Goal: Task Accomplishment & Management: Manage account settings

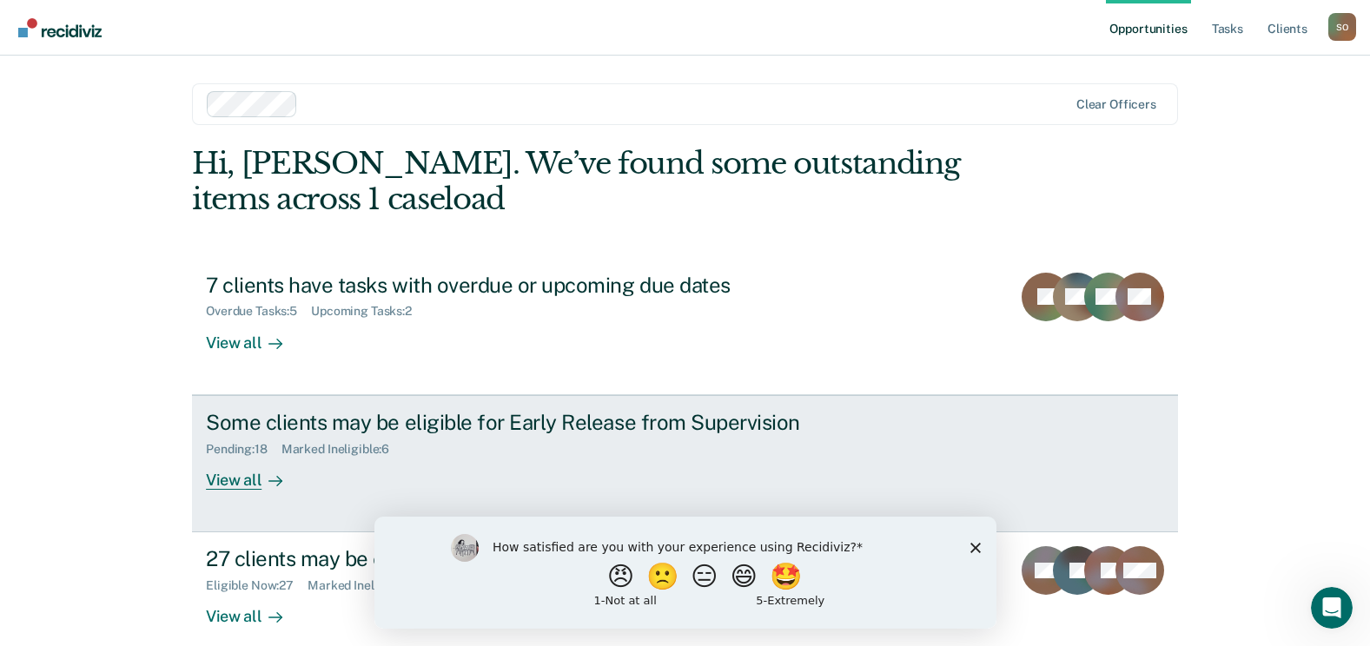
scroll to position [23, 0]
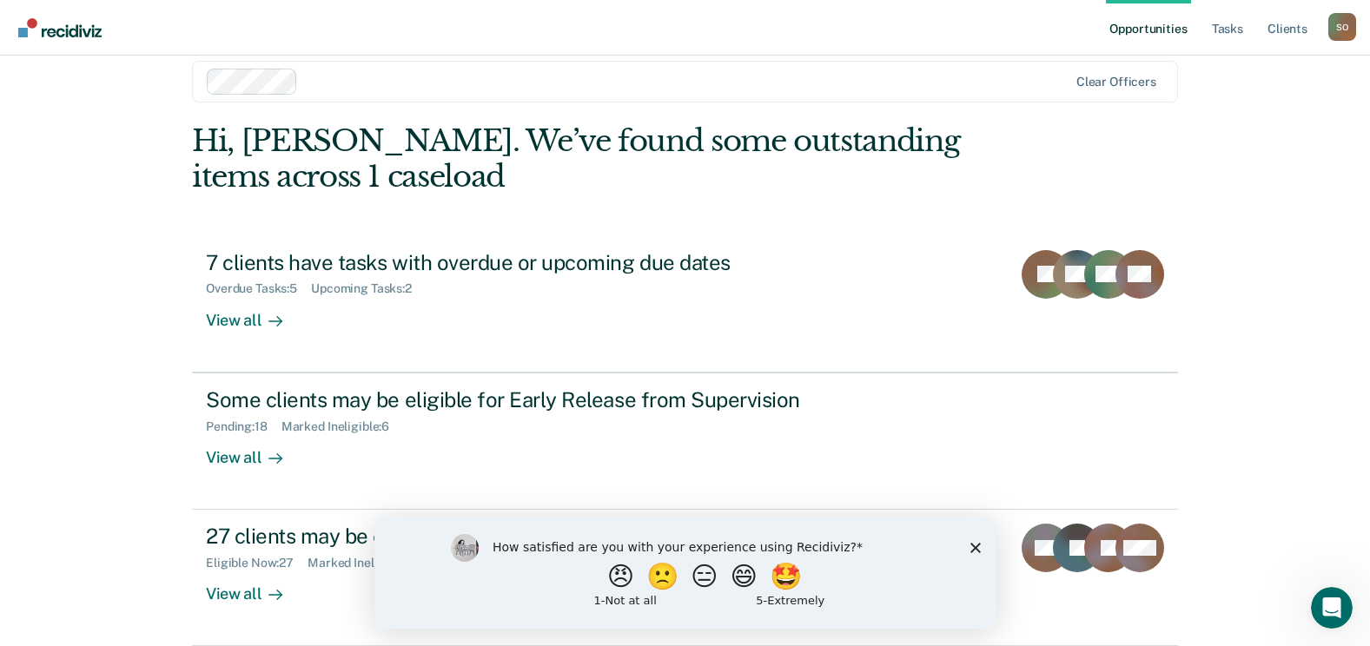
click at [969, 545] on div "How satisfied are you with your experience using Recidiviz? 😠 🙁 😑 😄 🤩 1 - Not a…" at bounding box center [684, 572] width 622 height 112
click at [974, 547] on polygon "Close survey" at bounding box center [974, 547] width 10 height 10
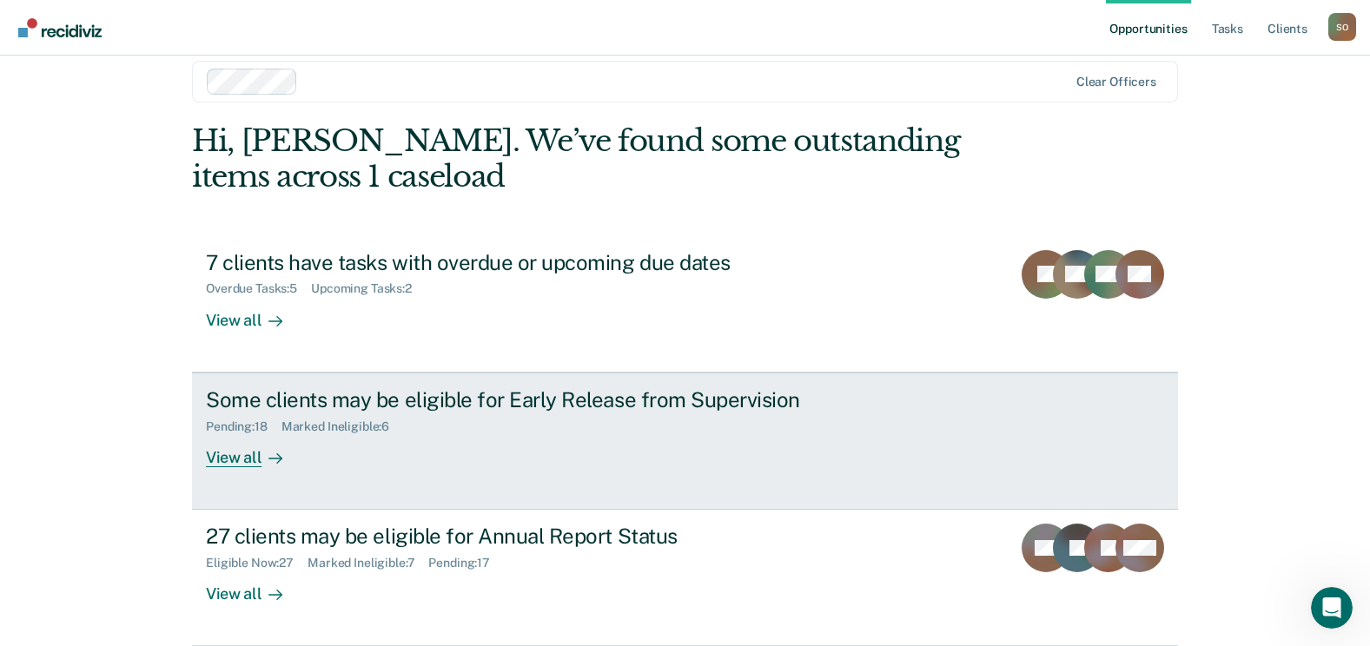
click at [238, 465] on div "View all" at bounding box center [254, 450] width 97 height 34
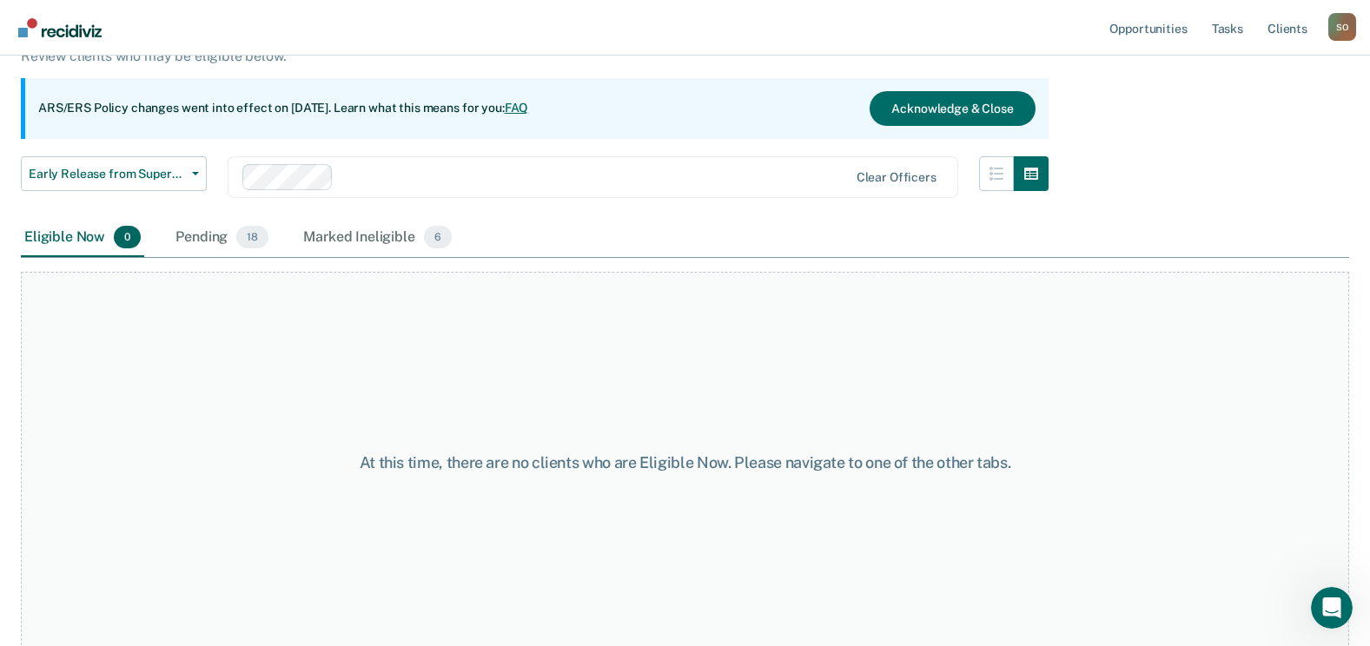
scroll to position [146, 0]
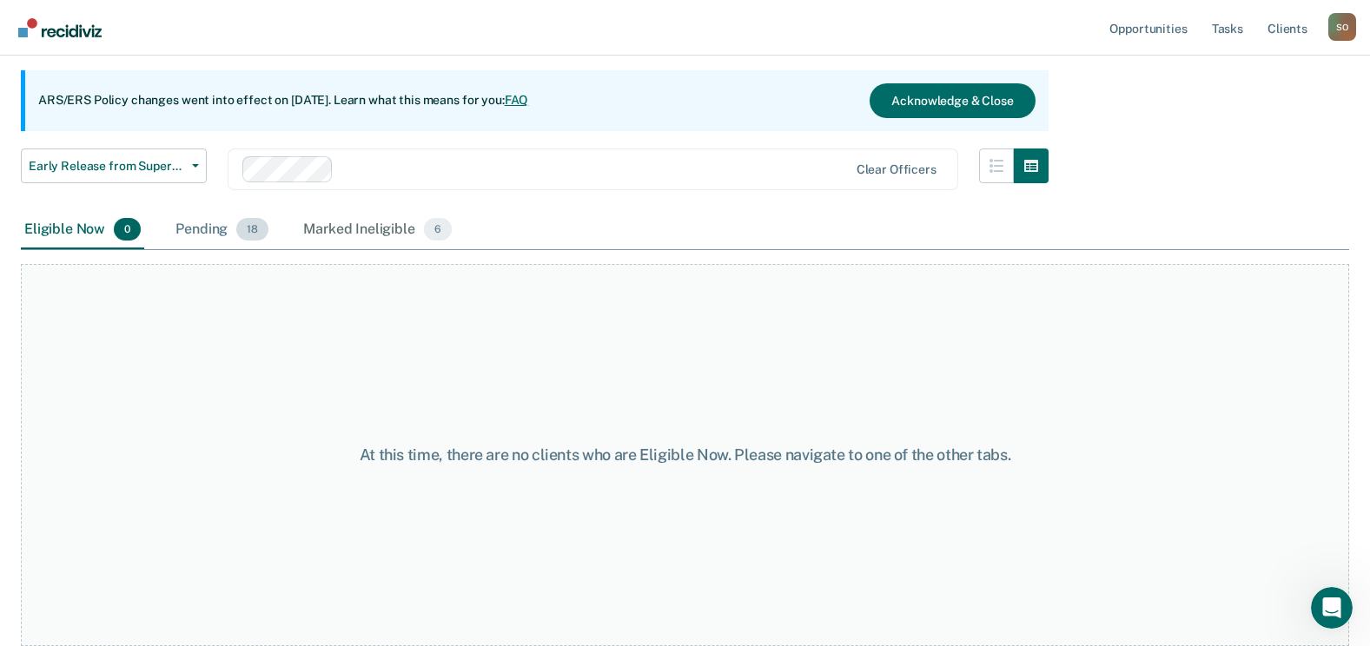
click at [193, 232] on div "Pending 18" at bounding box center [222, 230] width 100 height 38
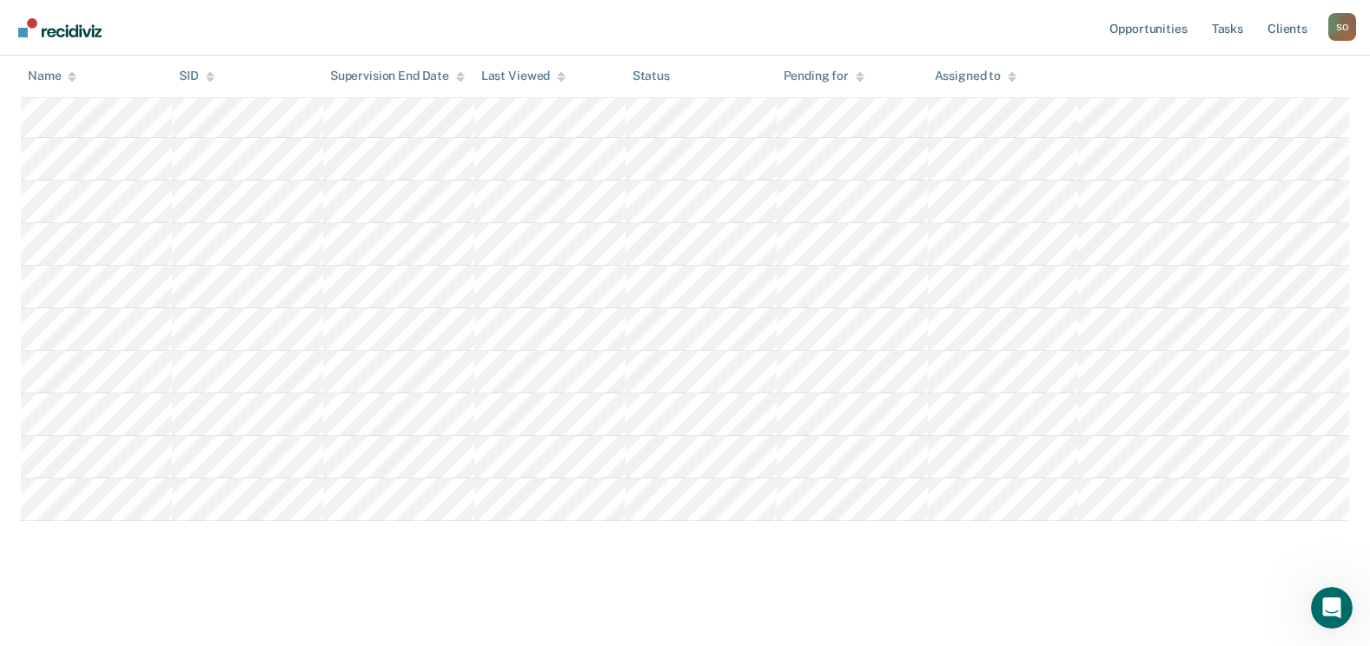
scroll to position [0, 0]
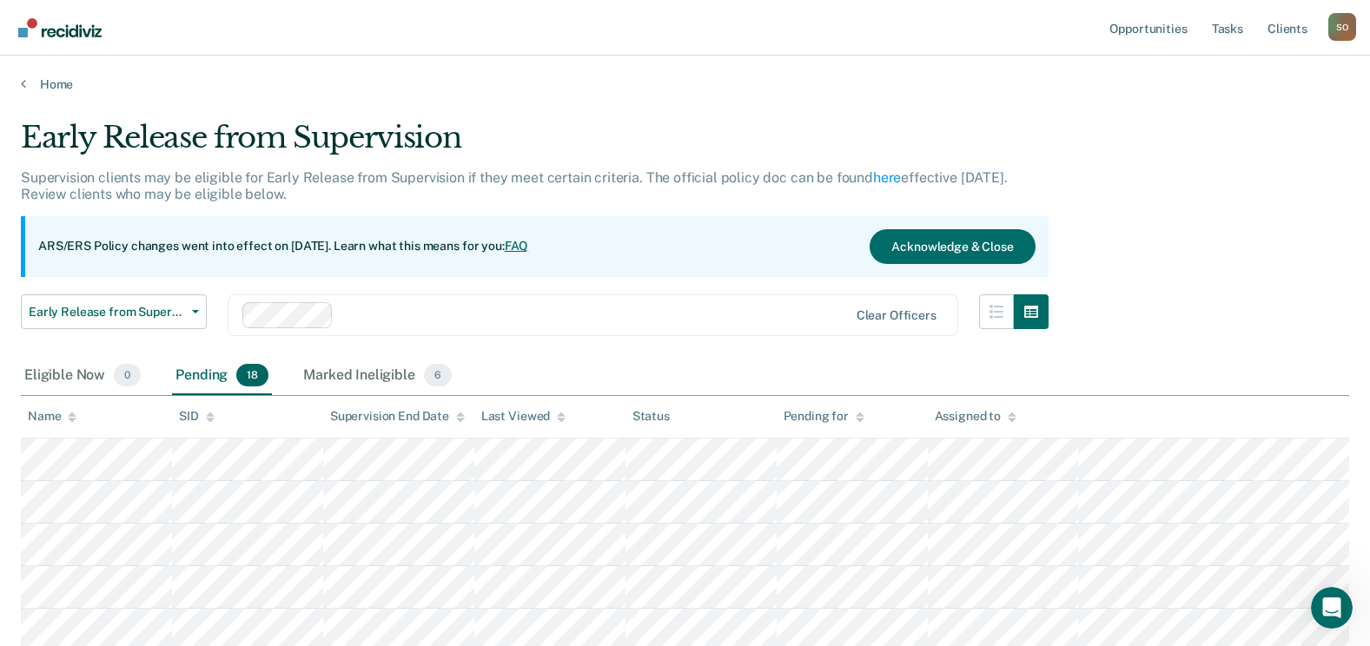
click at [50, 87] on link "Home" at bounding box center [685, 84] width 1328 height 16
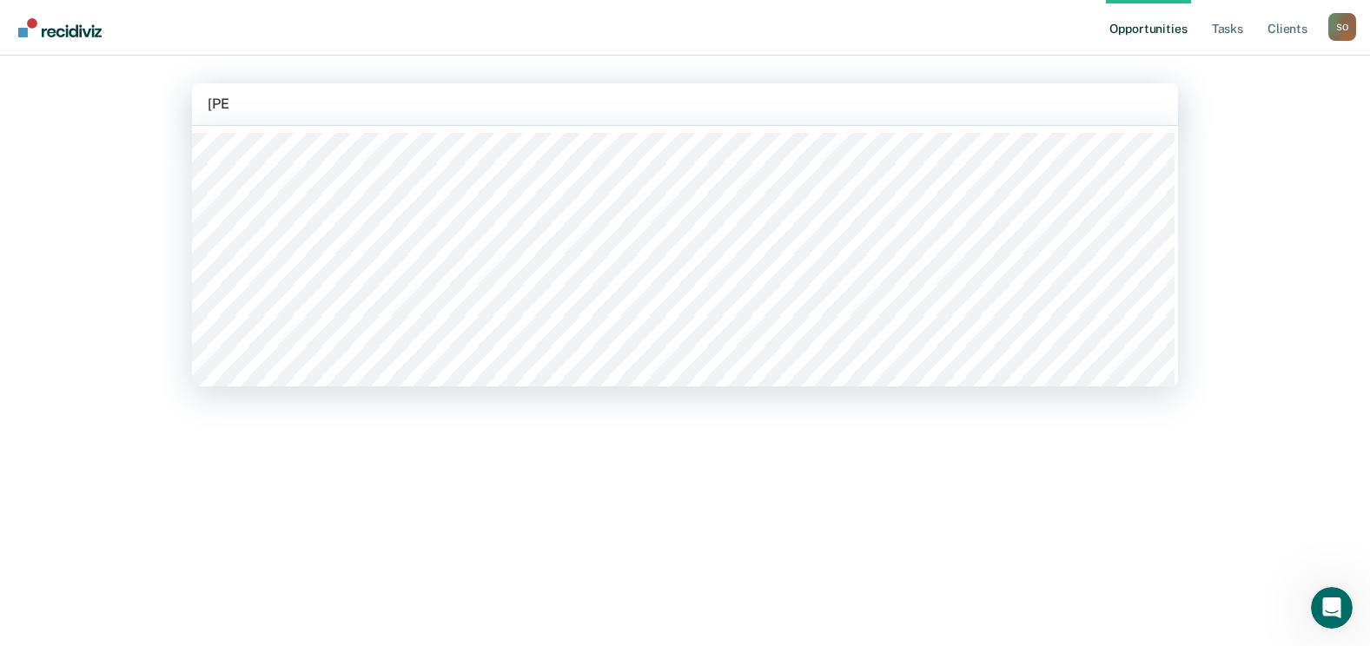
type input "owens"
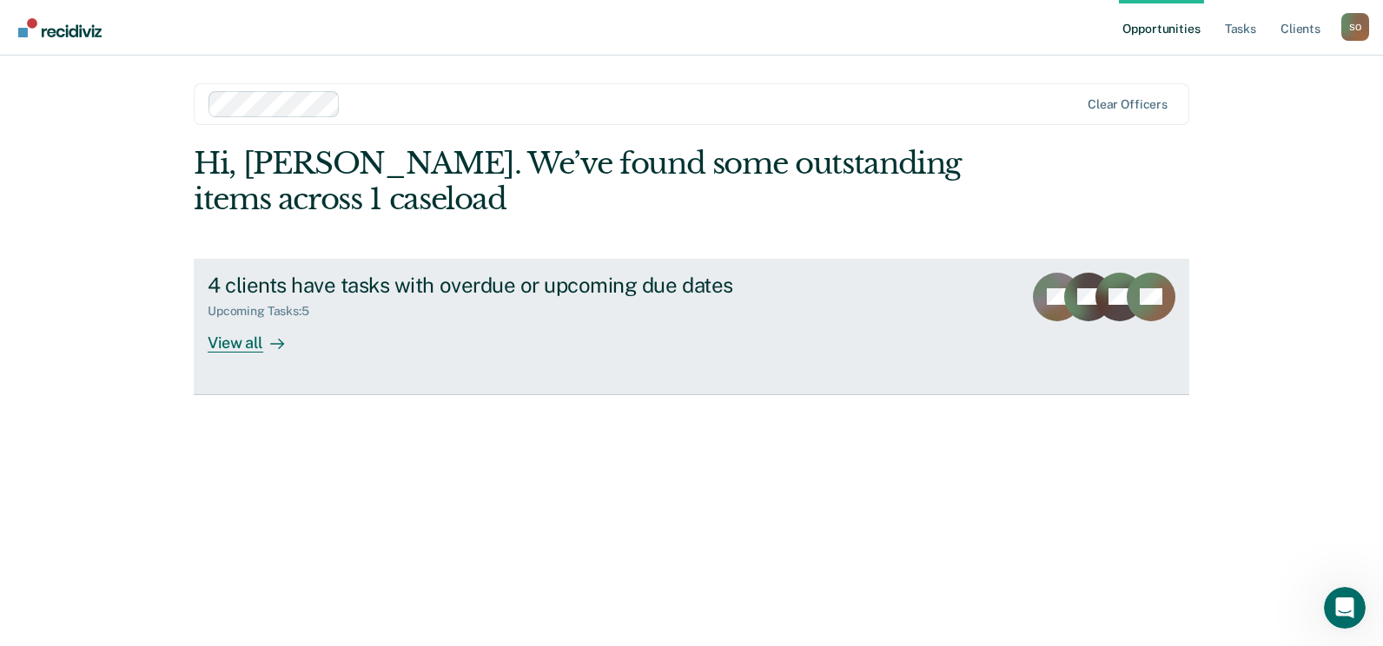
click at [422, 281] on div "4 clients have tasks with overdue or upcoming due dates" at bounding box center [513, 285] width 610 height 25
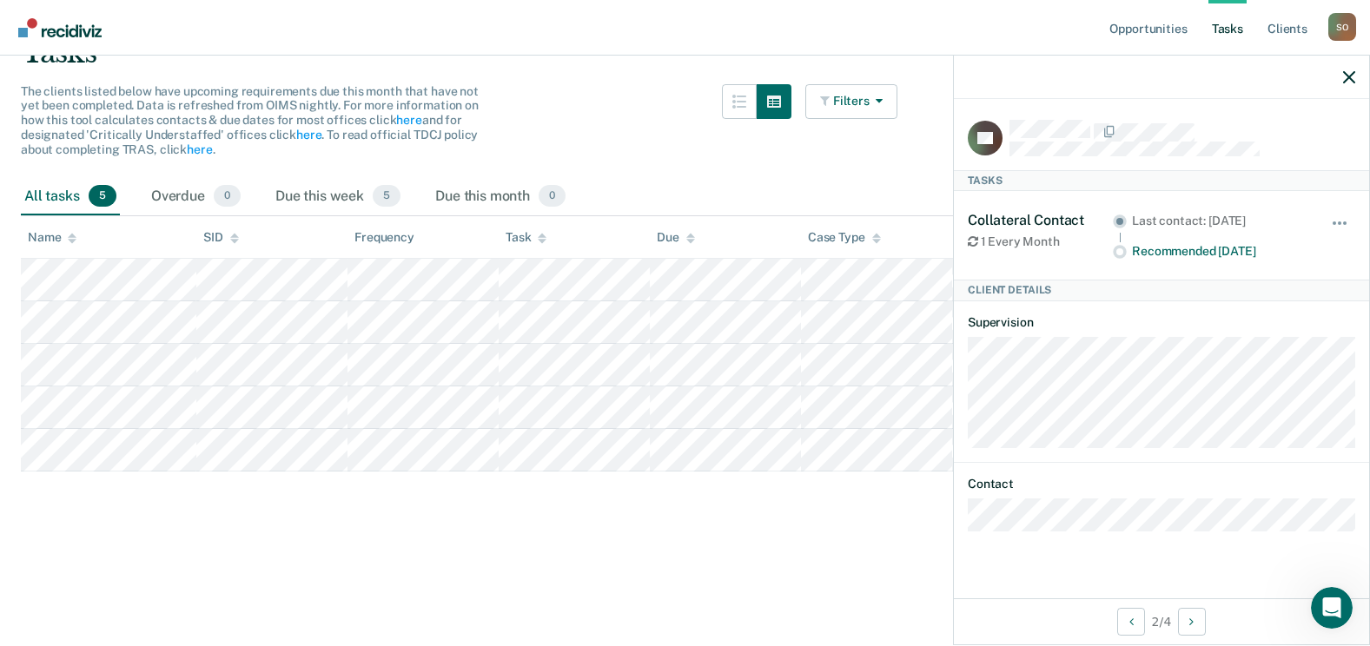
scroll to position [174, 0]
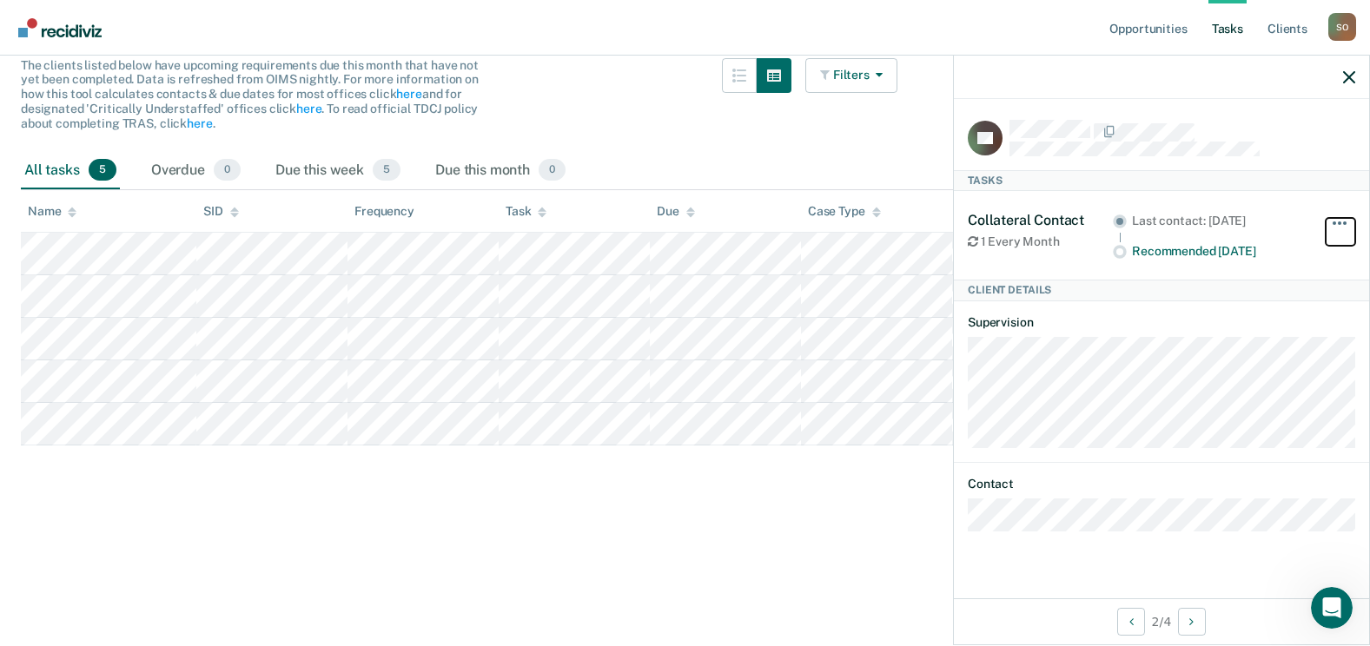
click at [1337, 229] on button "button" at bounding box center [1340, 232] width 30 height 28
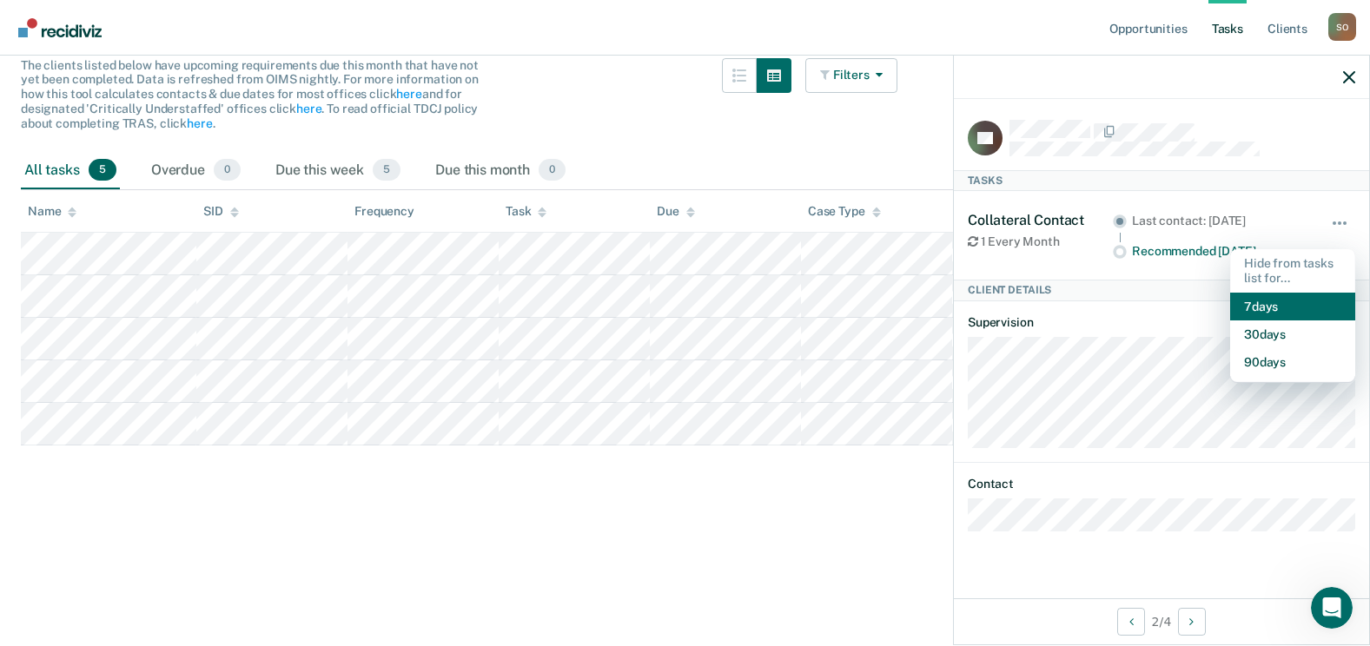
click at [1298, 307] on button "7 days" at bounding box center [1292, 307] width 125 height 28
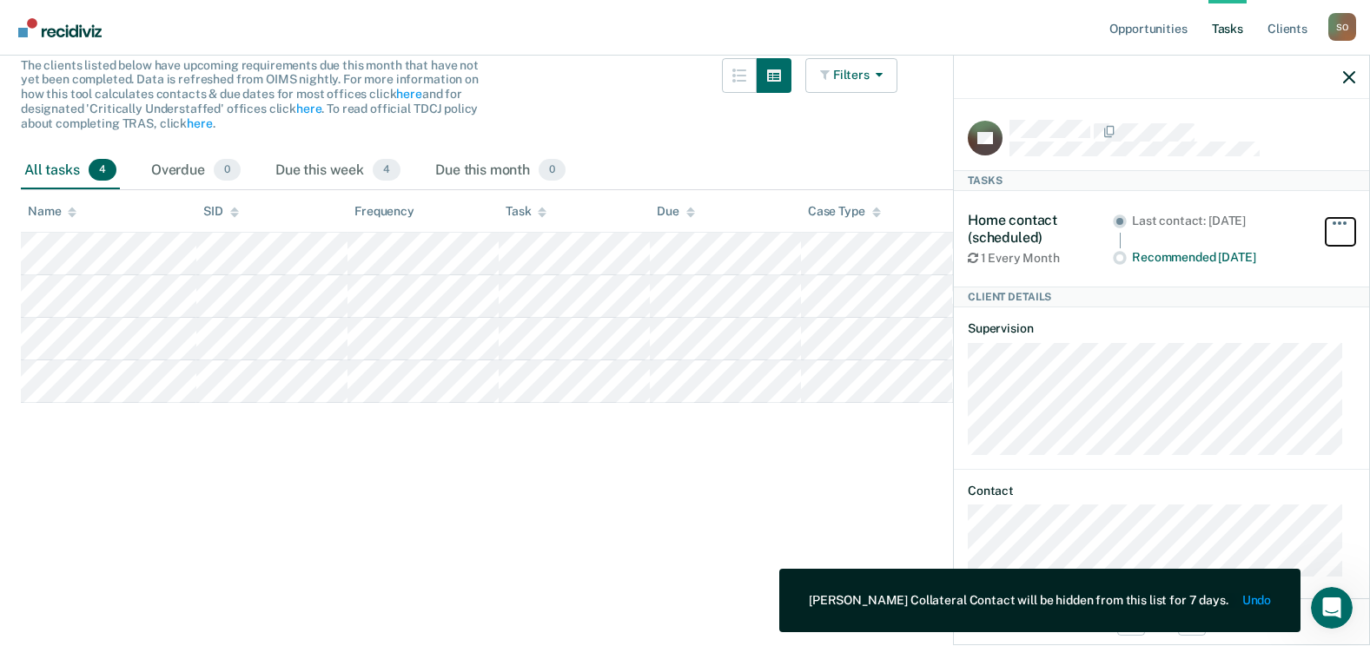
click at [1325, 219] on button "button" at bounding box center [1340, 232] width 30 height 28
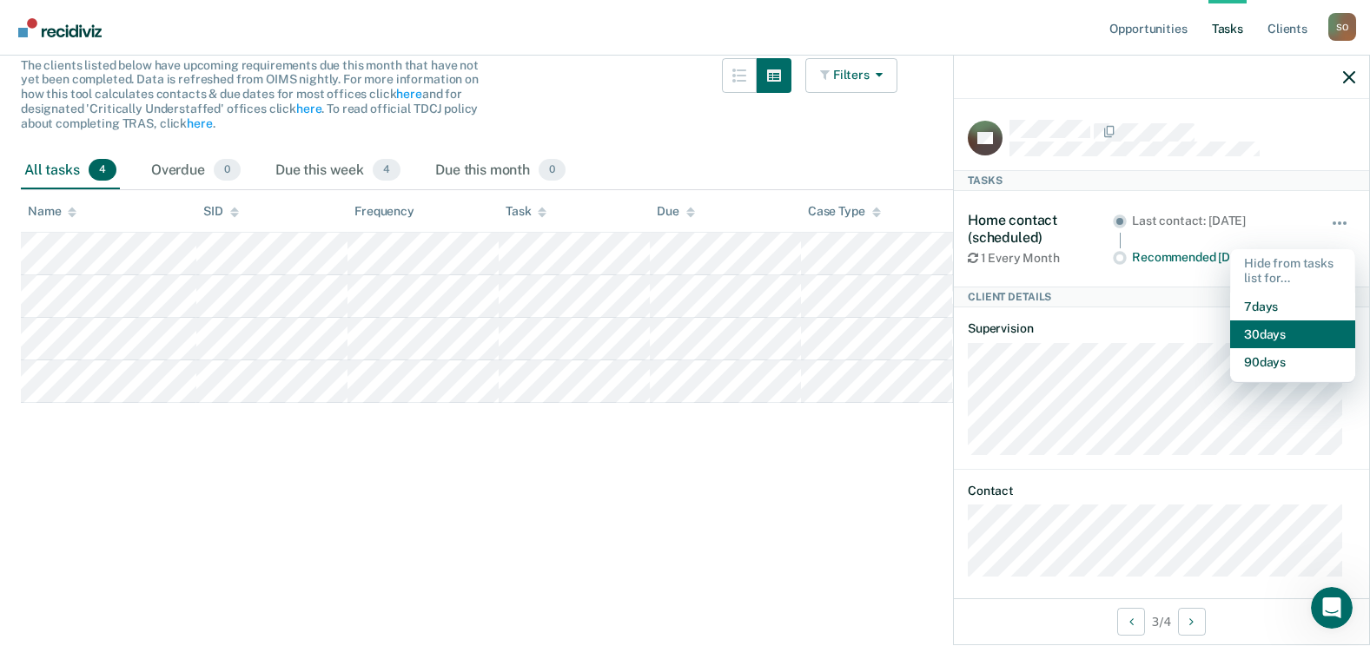
click at [1278, 327] on button "30 days" at bounding box center [1292, 334] width 125 height 28
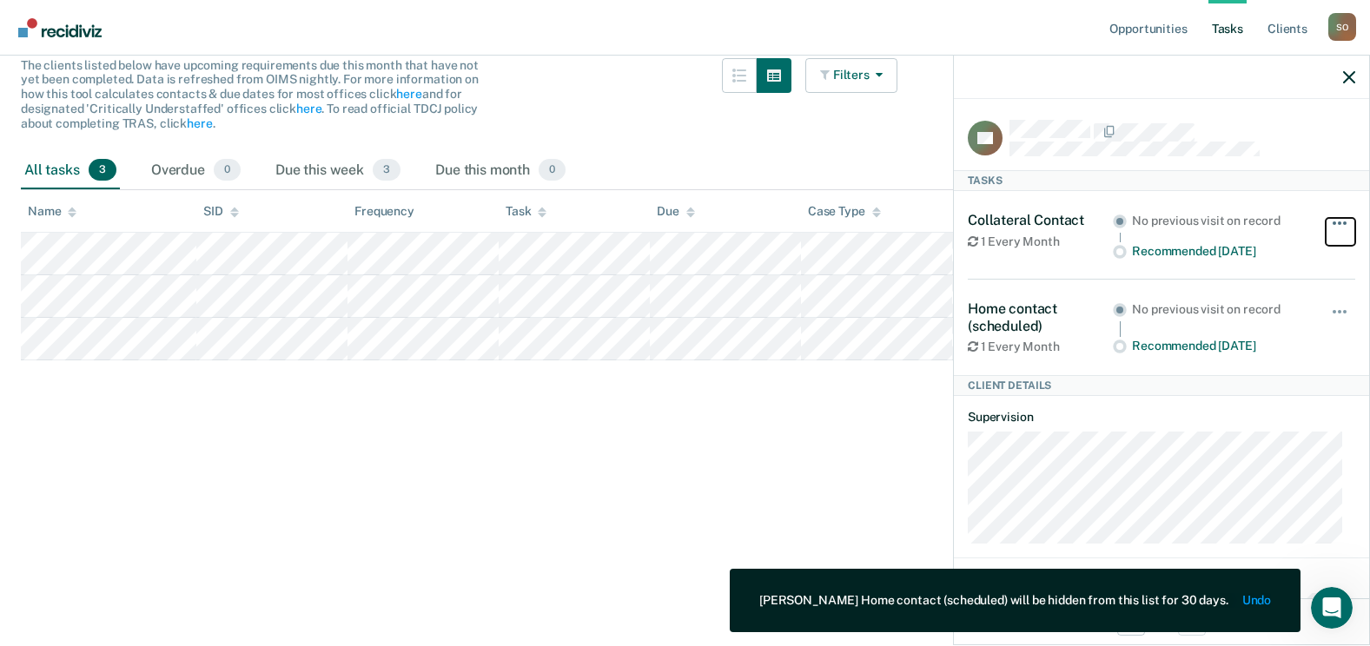
click at [1325, 225] on button "button" at bounding box center [1340, 232] width 30 height 28
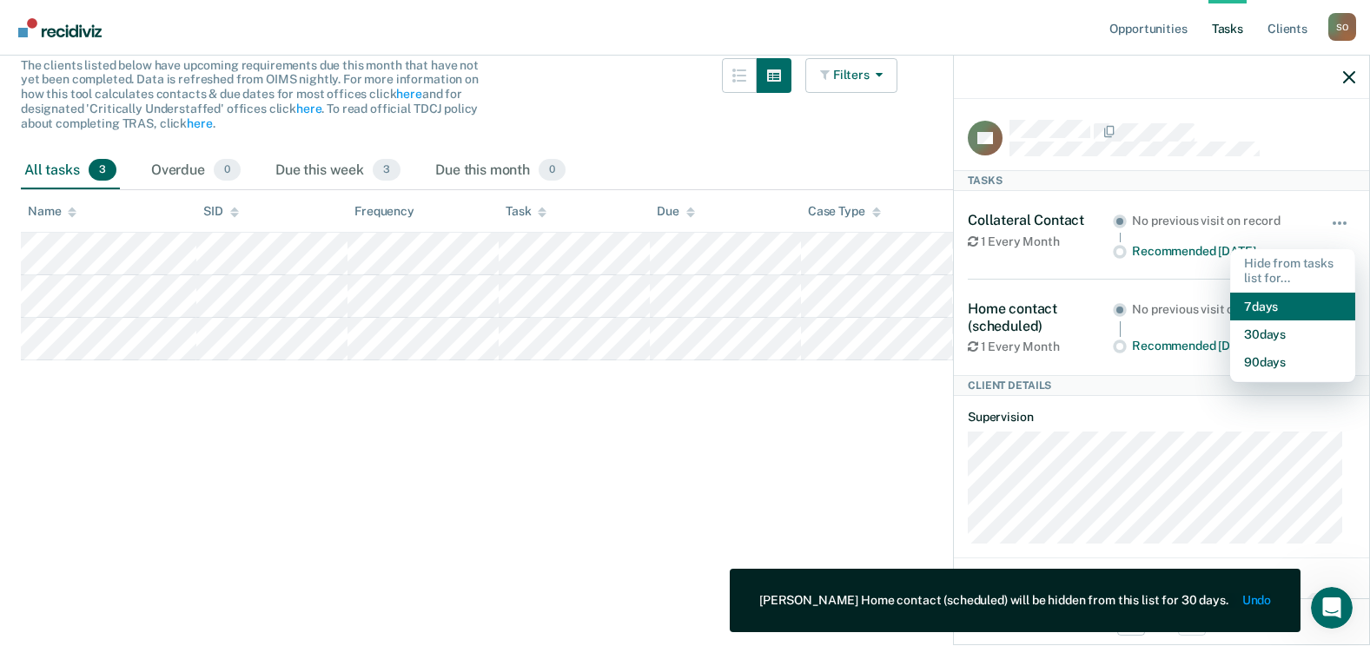
click at [1285, 307] on button "7 days" at bounding box center [1292, 307] width 125 height 28
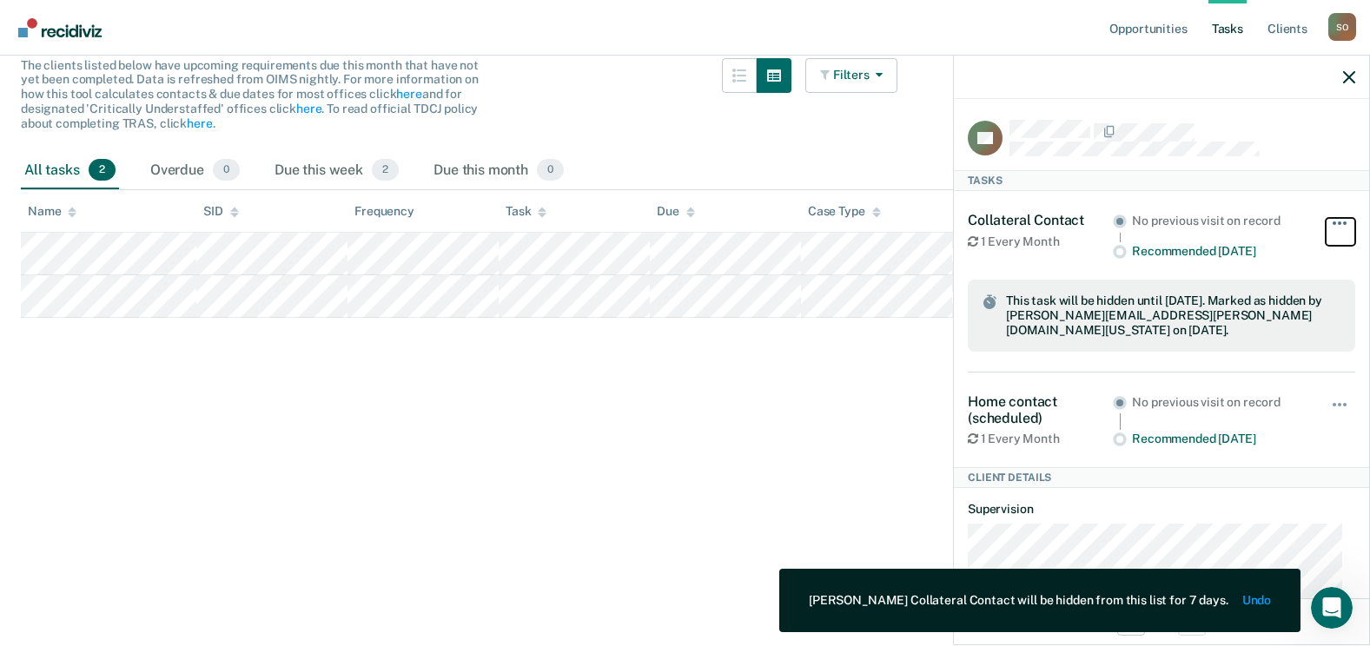
click at [1329, 223] on button "button" at bounding box center [1340, 232] width 30 height 28
click at [1271, 215] on div "No previous visit on record" at bounding box center [1219, 221] width 175 height 15
click at [275, 464] on main "Clear officers Tasks The clients listed below have upcoming requirements due th…" at bounding box center [685, 192] width 1370 height 549
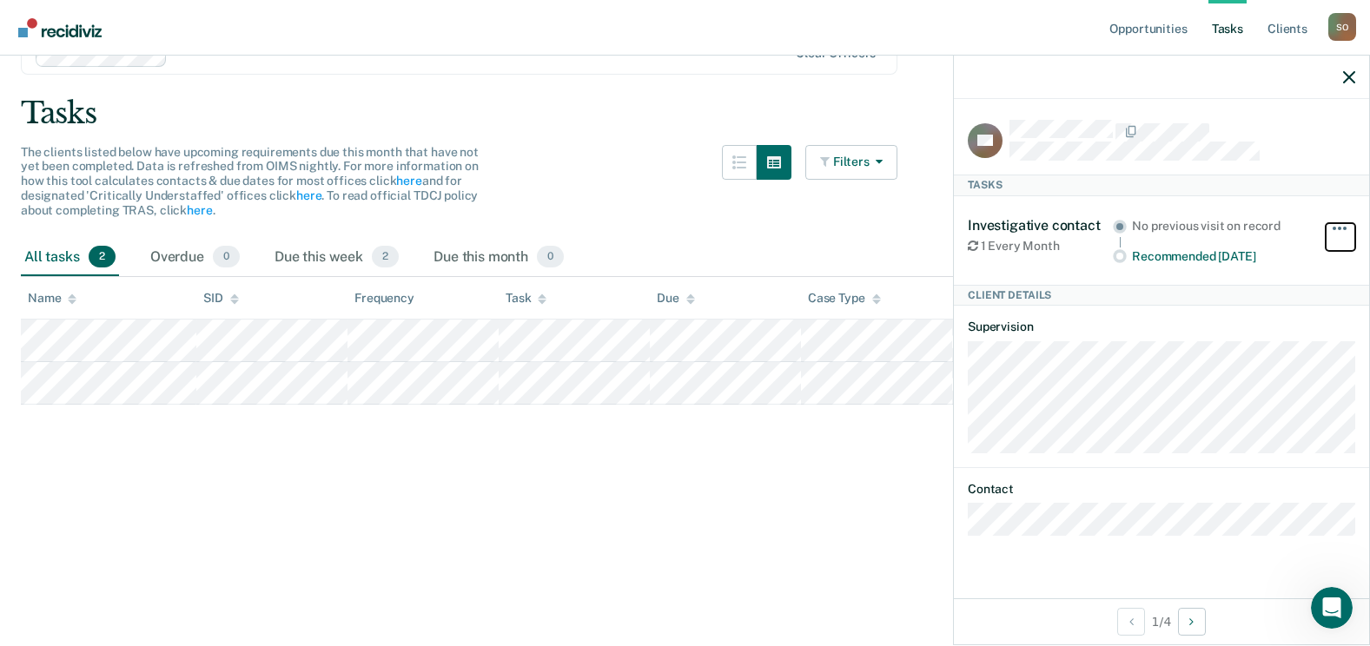
click at [1340, 233] on button "button" at bounding box center [1340, 237] width 30 height 28
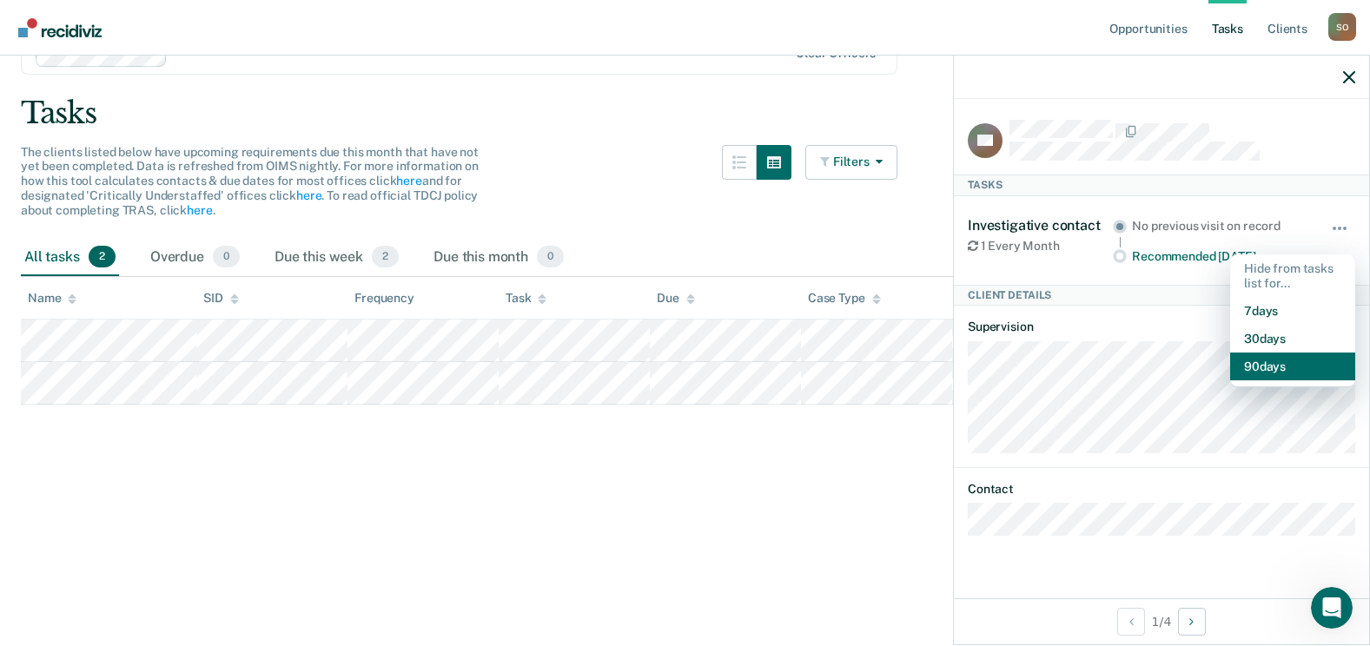
click at [1301, 353] on button "90 days" at bounding box center [1292, 367] width 125 height 28
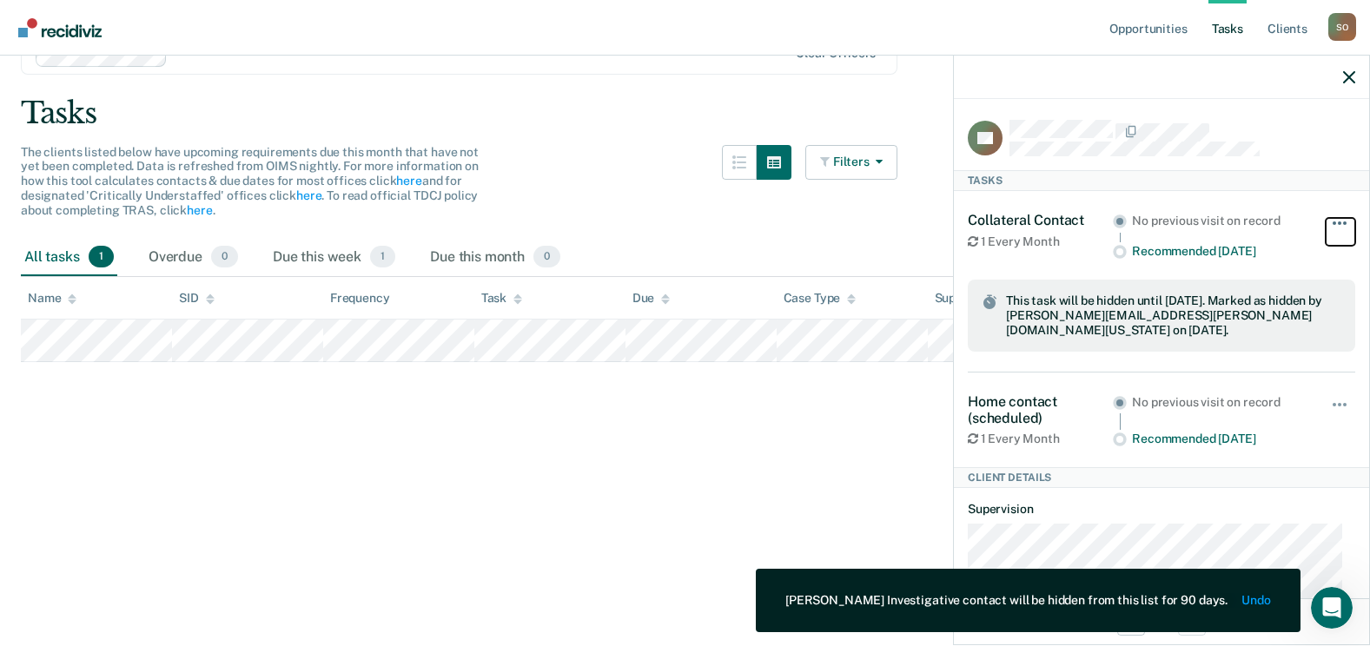
click at [1331, 219] on button "button" at bounding box center [1340, 232] width 30 height 28
click at [1325, 218] on button "button" at bounding box center [1340, 232] width 30 height 28
click at [646, 413] on main "Clear officers Tasks The clients listed below have upcoming requirements due th…" at bounding box center [685, 279] width 1370 height 549
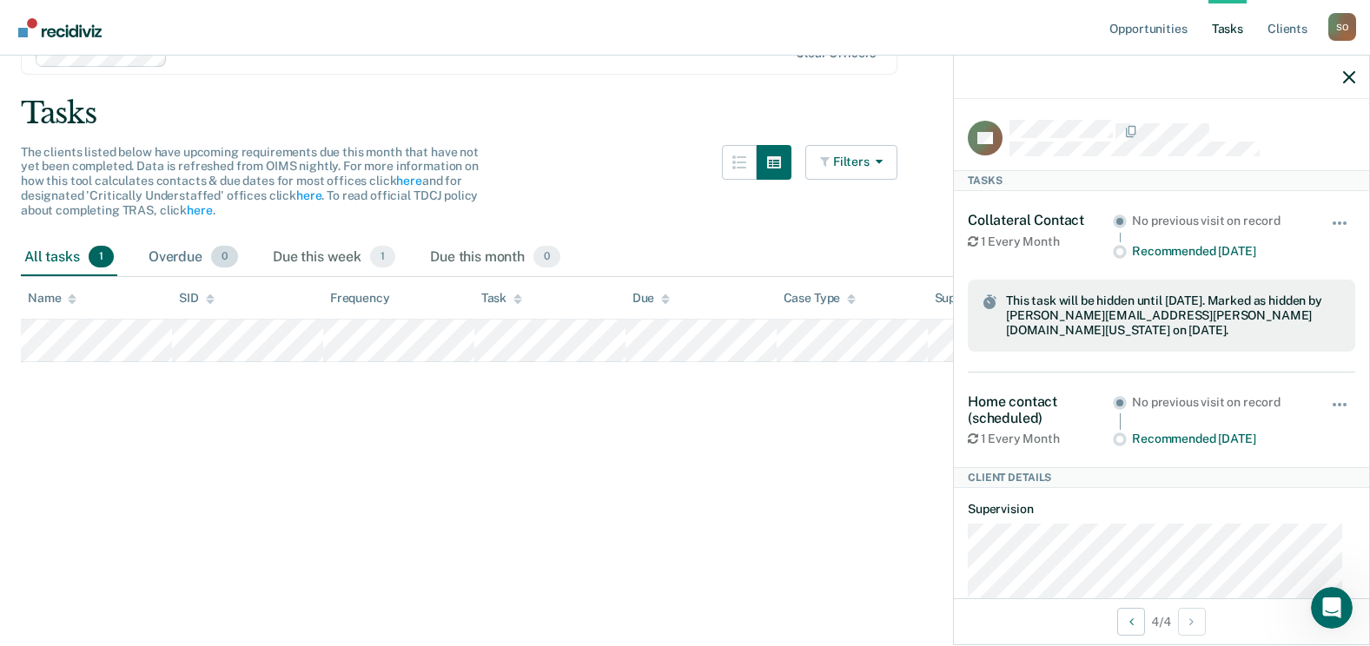
click at [156, 266] on div "Overdue 0" at bounding box center [193, 258] width 96 height 38
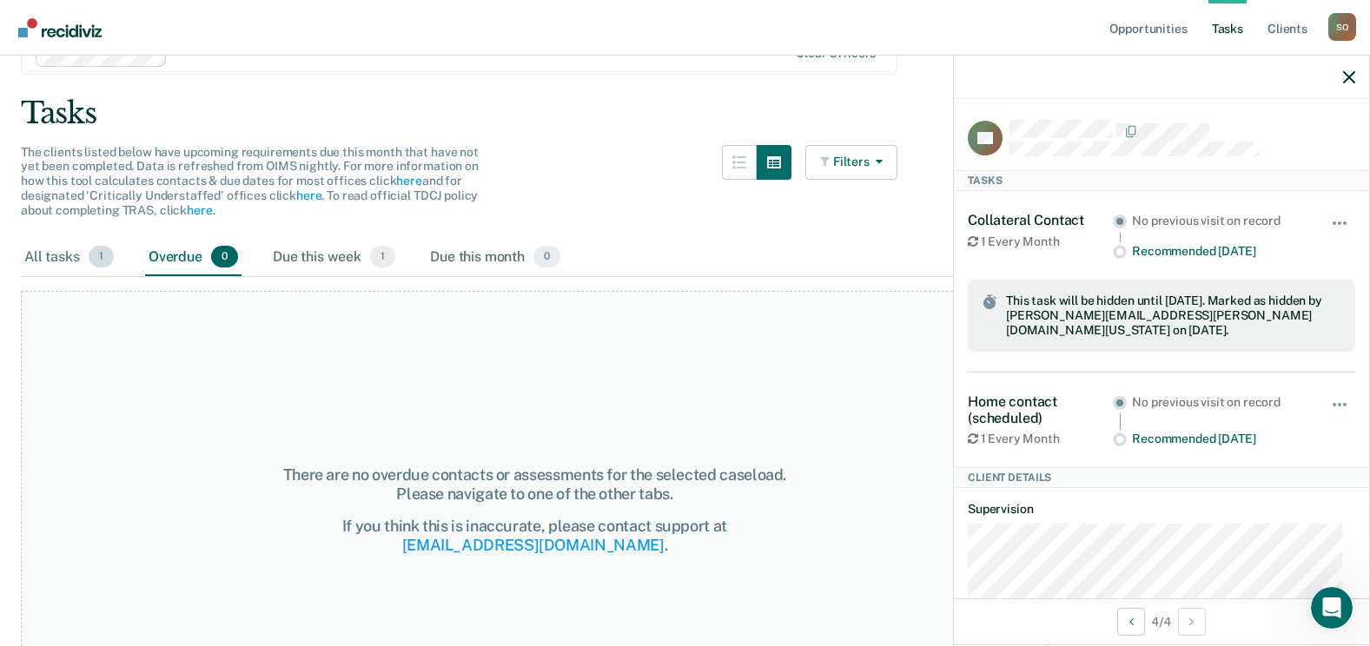
click at [71, 265] on div "All tasks 1" at bounding box center [69, 258] width 96 height 38
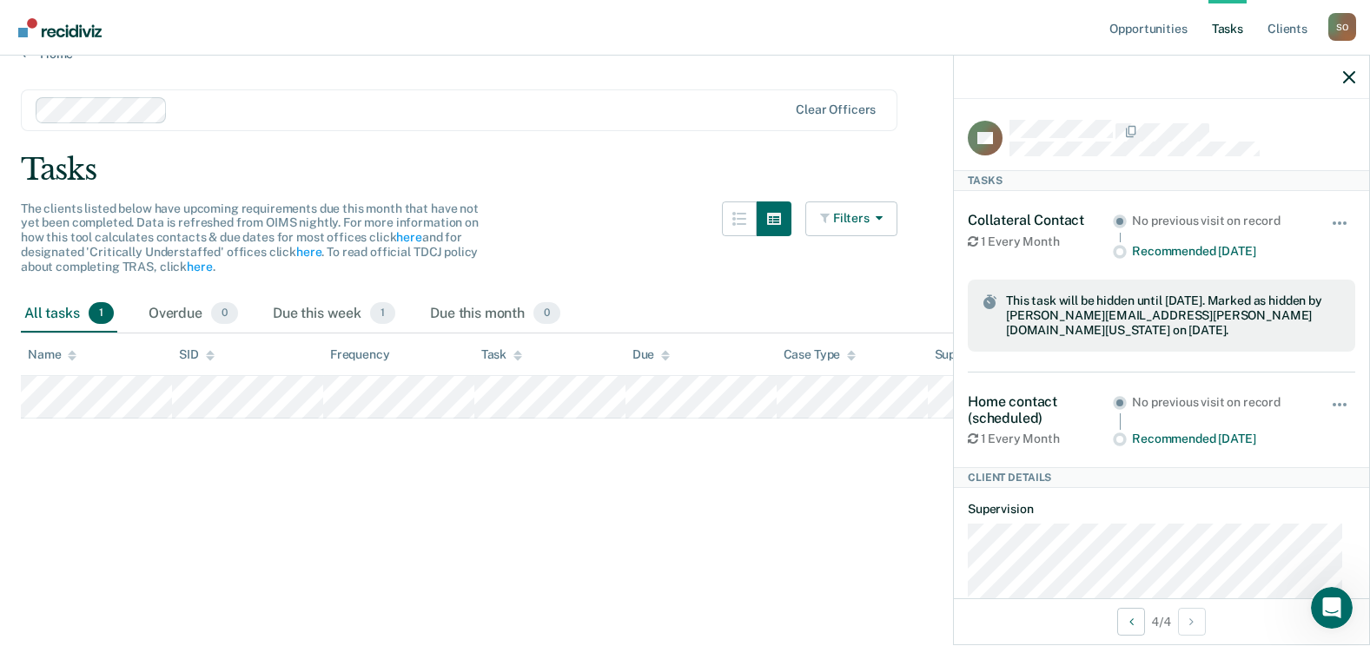
scroll to position [0, 0]
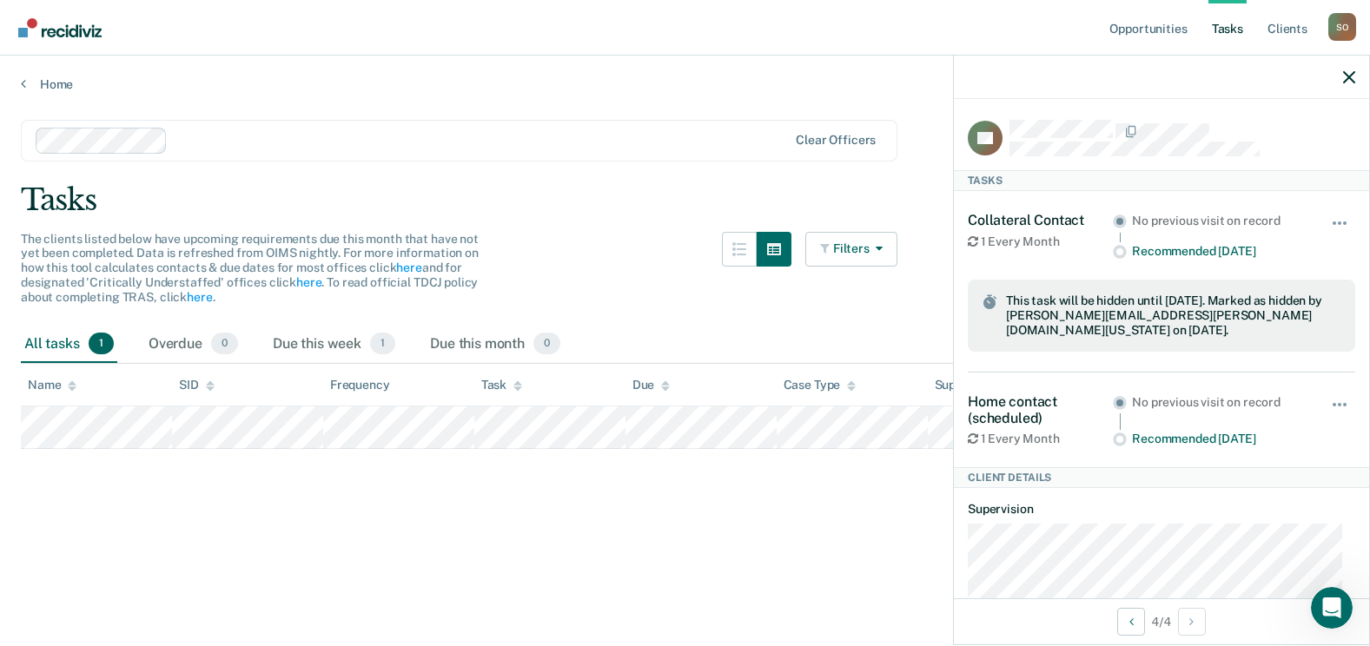
click at [219, 148] on div at bounding box center [481, 140] width 612 height 20
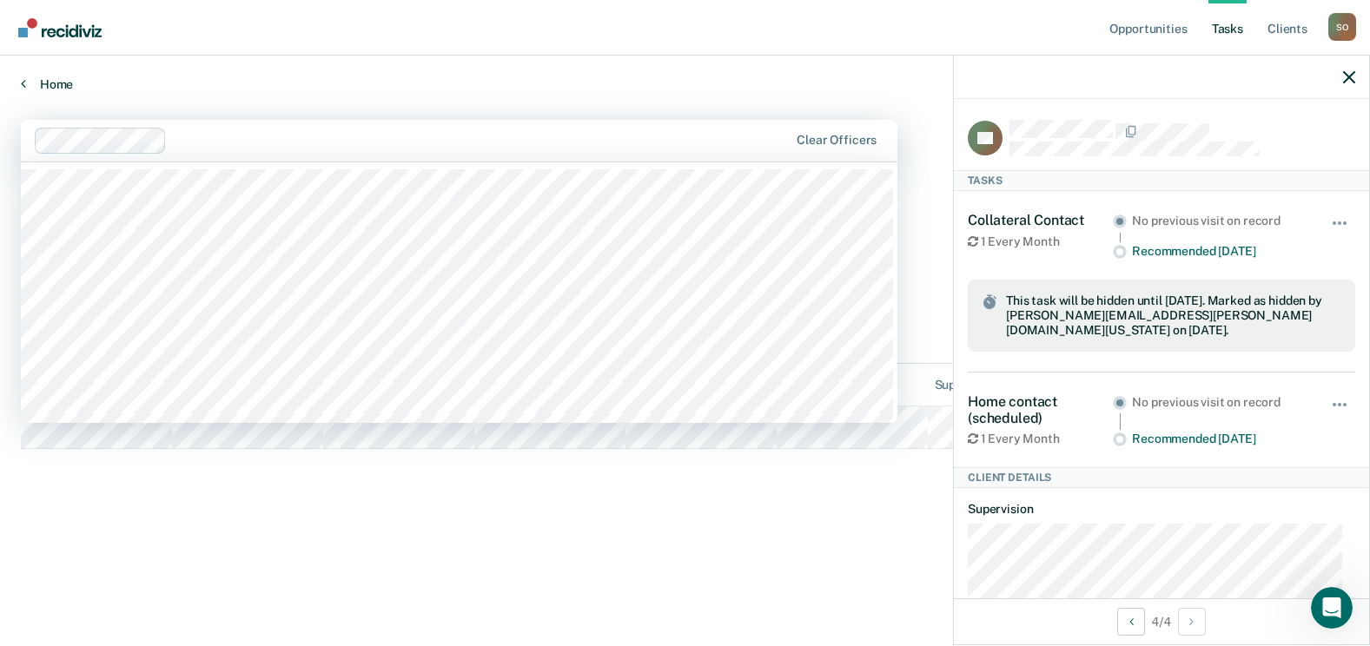
click at [64, 79] on link "Home" at bounding box center [685, 84] width 1328 height 16
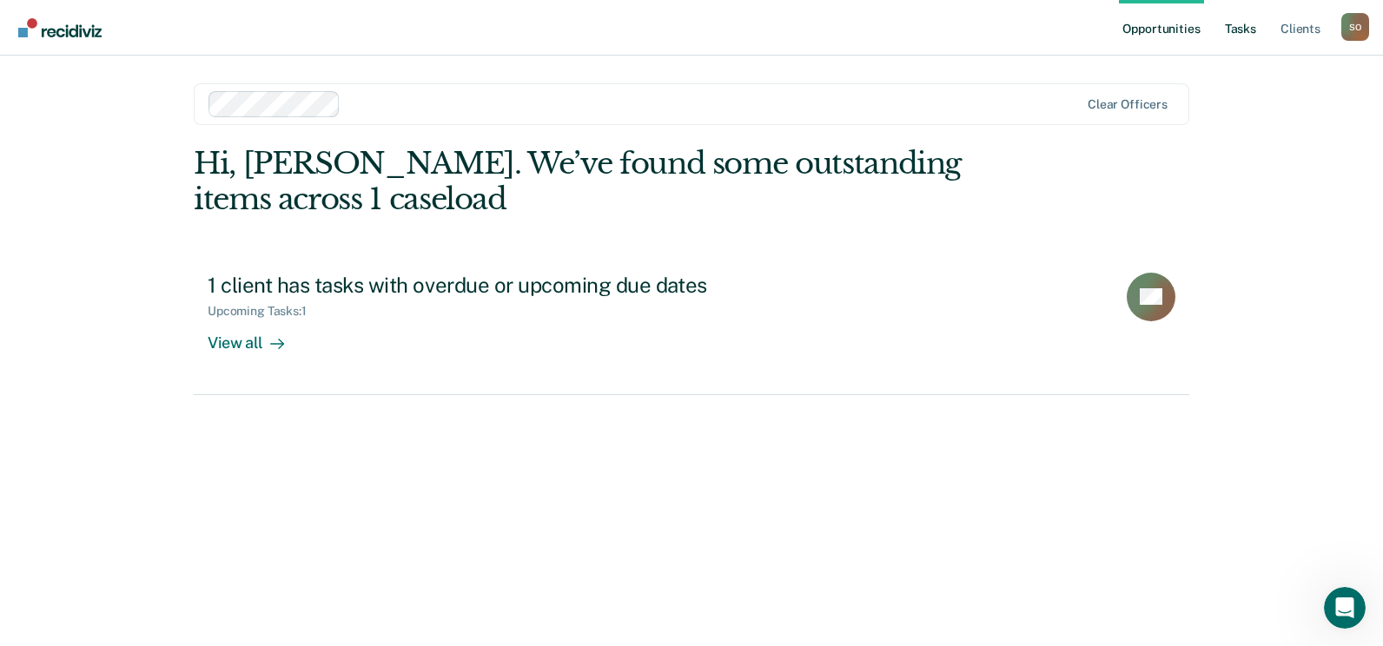
click at [1251, 30] on link "Tasks" at bounding box center [1240, 28] width 38 height 56
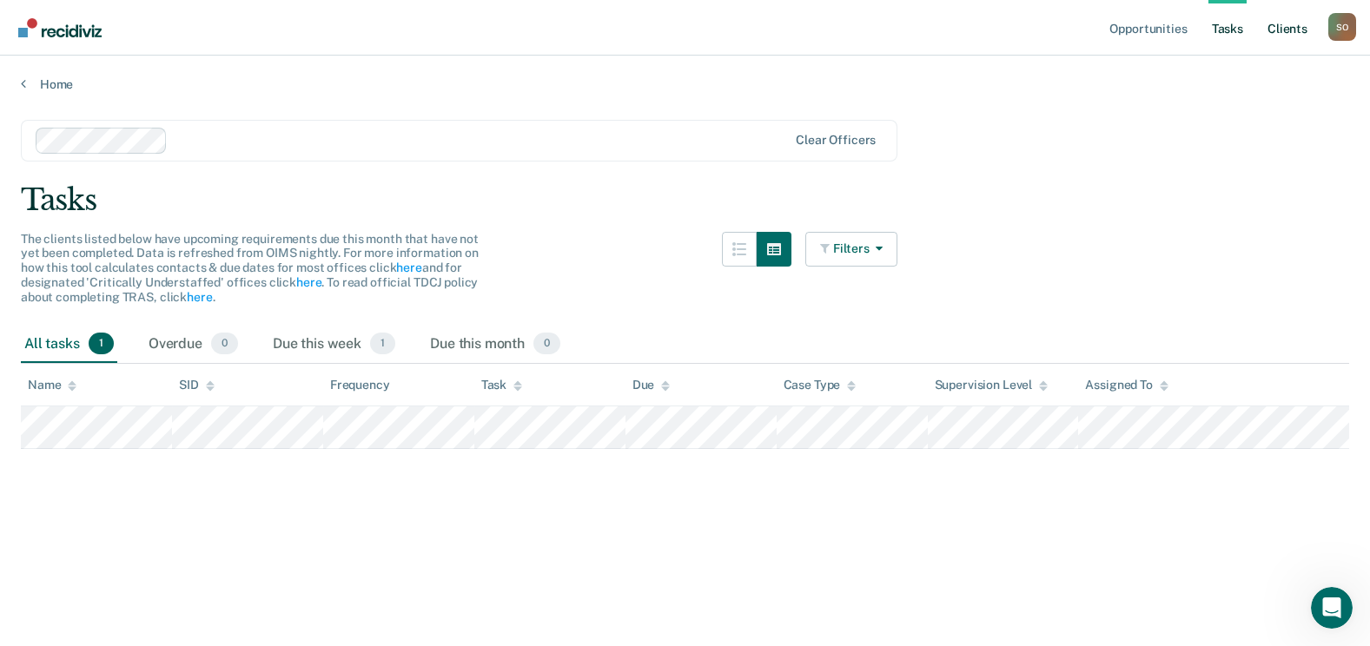
click at [1295, 26] on link "Client s" at bounding box center [1287, 28] width 47 height 56
